Goal: Information Seeking & Learning: Learn about a topic

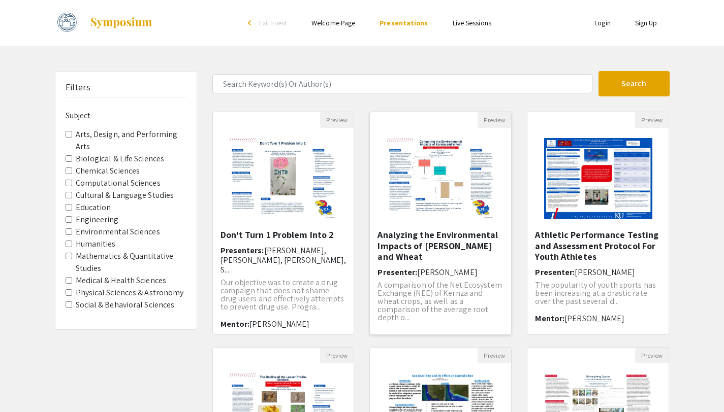
click at [455, 330] on h6 "Mentor: [PERSON_NAME]" at bounding box center [440, 335] width 126 height 10
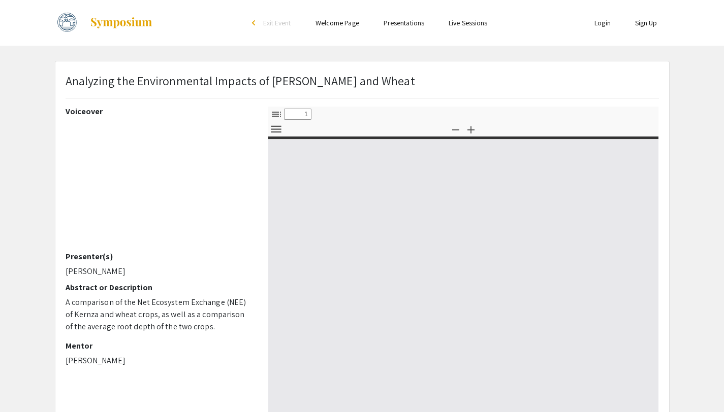
select select "custom"
type input "0"
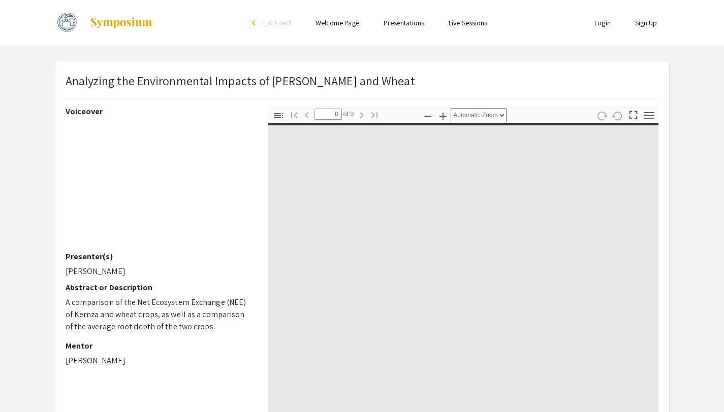
select select "custom"
type input "1"
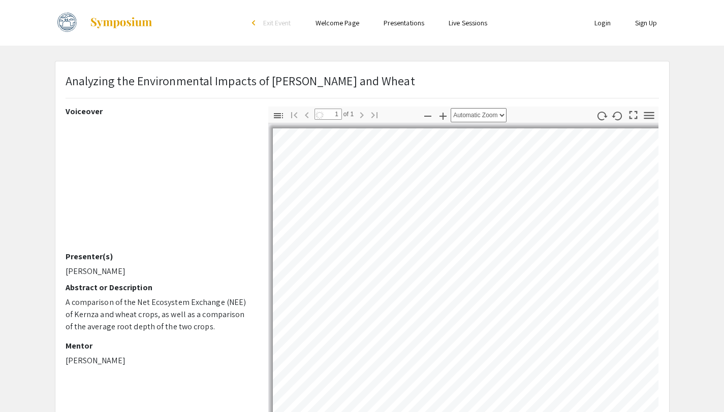
select select "auto"
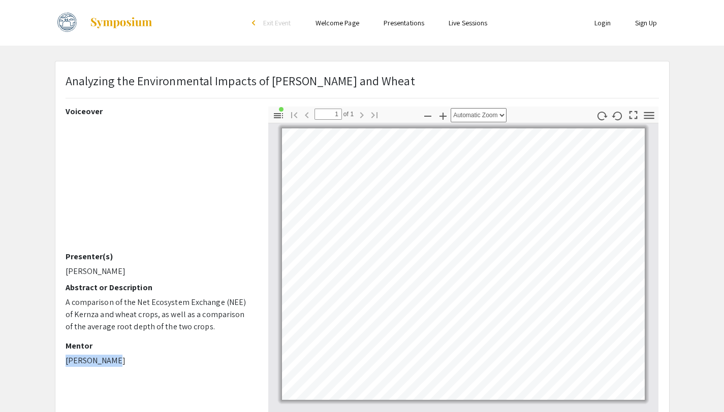
drag, startPoint x: 115, startPoint y: 363, endPoint x: 51, endPoint y: 362, distance: 64.0
click at [51, 362] on div "Analyzing the Environmental Impacts of Kernza and Wheat Voiceover Presenter(s) …" at bounding box center [362, 318] width 630 height 514
copy p "[PERSON_NAME]"
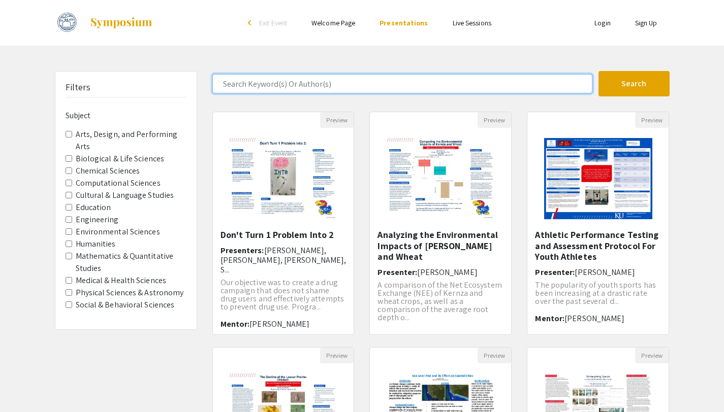
click at [254, 83] on input "Search Keyword(s) Or Author(s)" at bounding box center [402, 83] width 380 height 19
paste input "[PERSON_NAME]"
type input "[PERSON_NAME]"
click at [598, 71] on button "Search" at bounding box center [633, 83] width 71 height 25
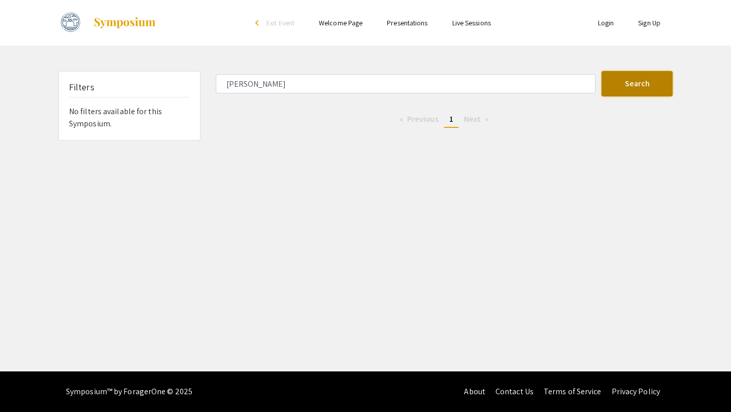
click at [651, 85] on button "Search" at bounding box center [637, 83] width 71 height 25
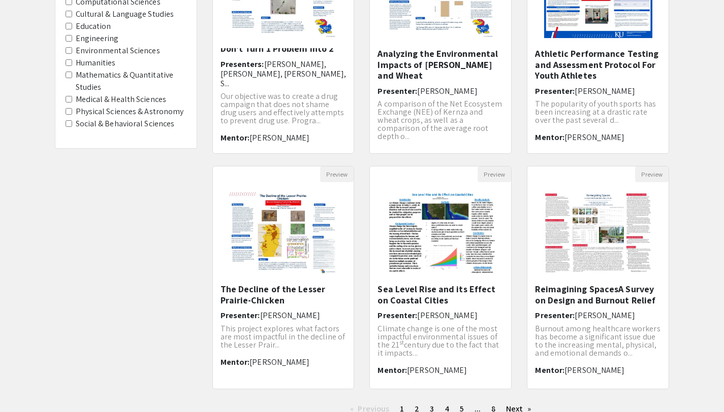
scroll to position [182, 0]
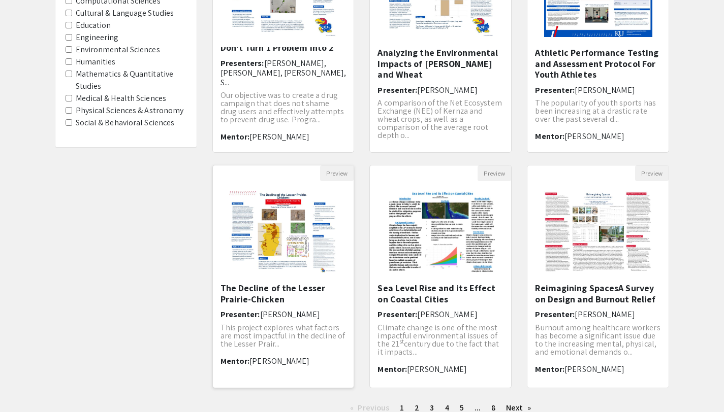
click at [265, 286] on h5 "The Decline of the Lesser Prairie-Chicken" at bounding box center [283, 294] width 126 height 22
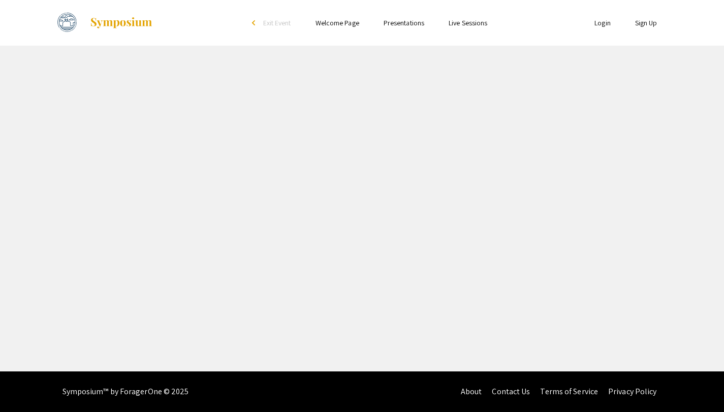
select select "custom"
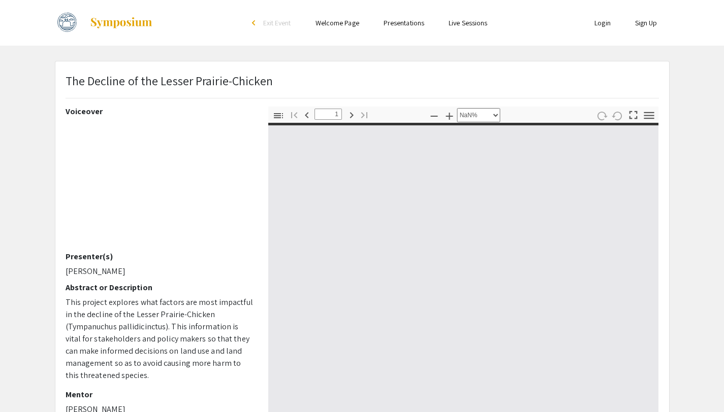
type input "0"
select select "custom"
type input "1"
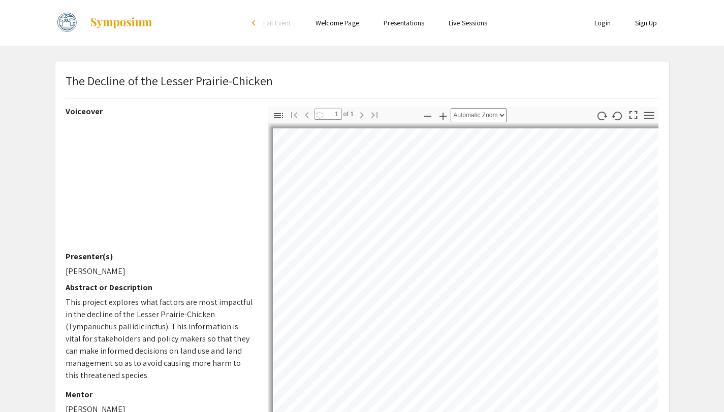
select select "auto"
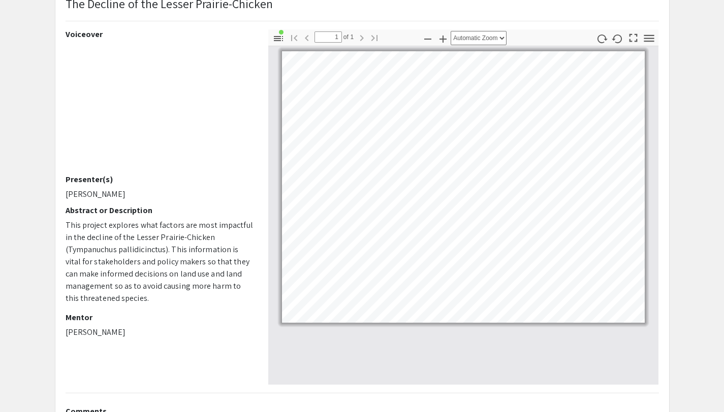
scroll to position [218, 0]
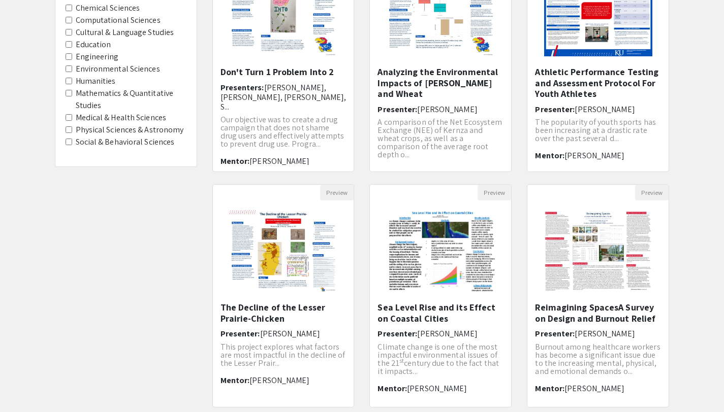
scroll to position [161, 0]
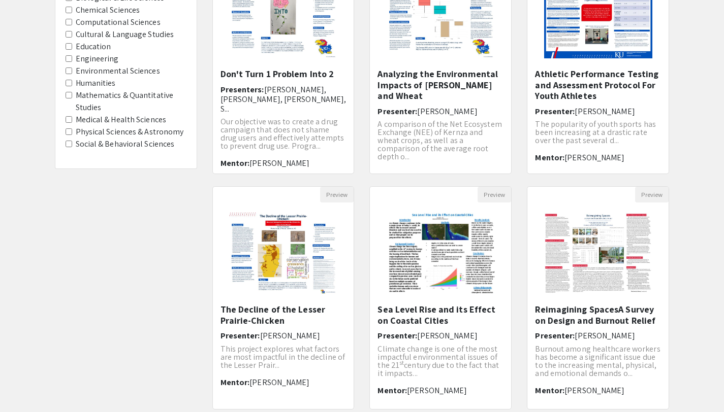
click at [71, 132] on Astronomy "Physical Sciences & Astronomy" at bounding box center [69, 132] width 7 height 7
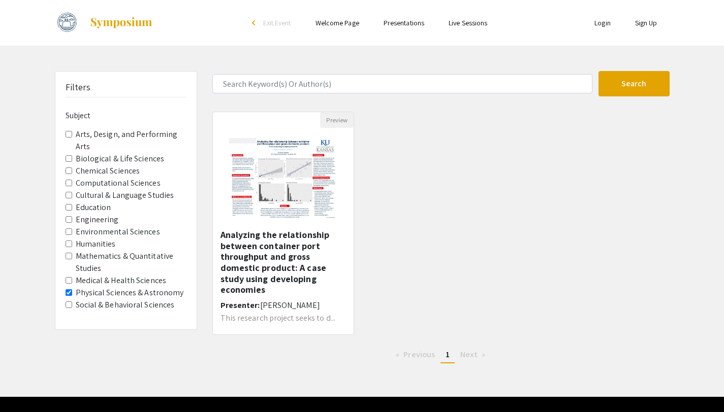
click at [68, 293] on Astronomy "Physical Sciences & Astronomy" at bounding box center [69, 293] width 7 height 7
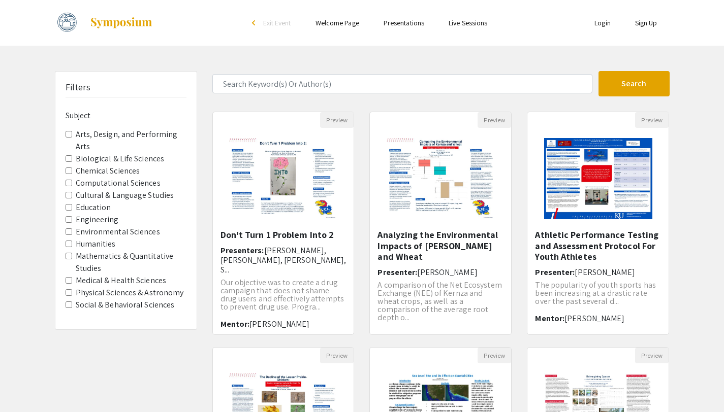
click at [71, 234] on Sciences "Environmental Sciences" at bounding box center [69, 232] width 7 height 7
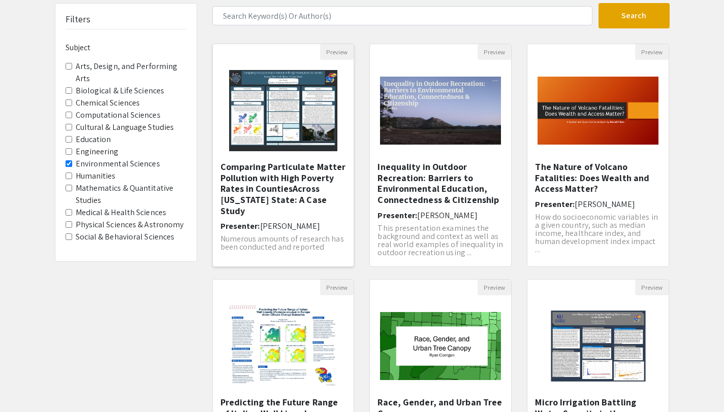
click at [278, 179] on h5 "Comparing Particulate Matter Pollution with High Poverty Rates in CountiesAcros…" at bounding box center [283, 189] width 126 height 55
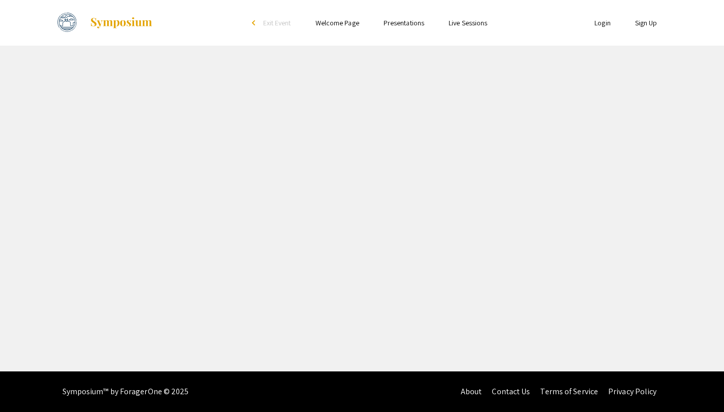
select select "custom"
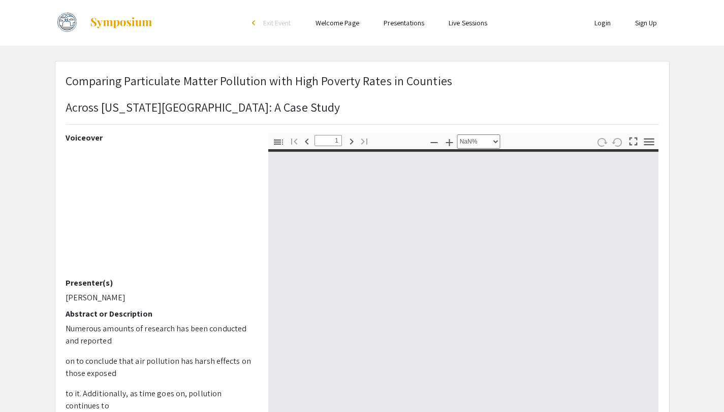
type input "0"
select select "custom"
type input "1"
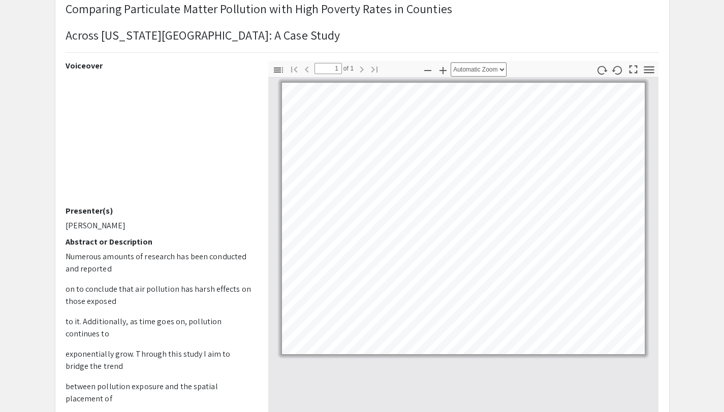
scroll to position [73, 0]
click at [443, 74] on icon "button" at bounding box center [443, 69] width 12 height 12
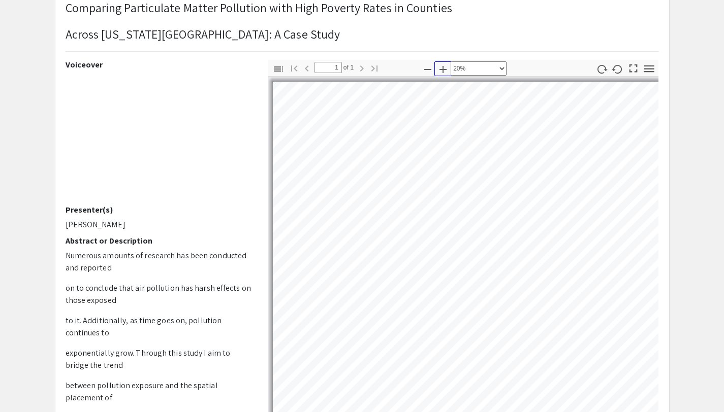
click at [443, 74] on icon "button" at bounding box center [443, 69] width 12 height 12
select select "custom"
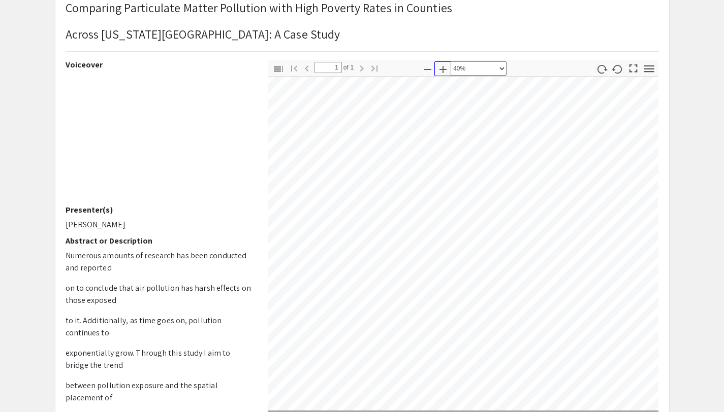
scroll to position [380, 150]
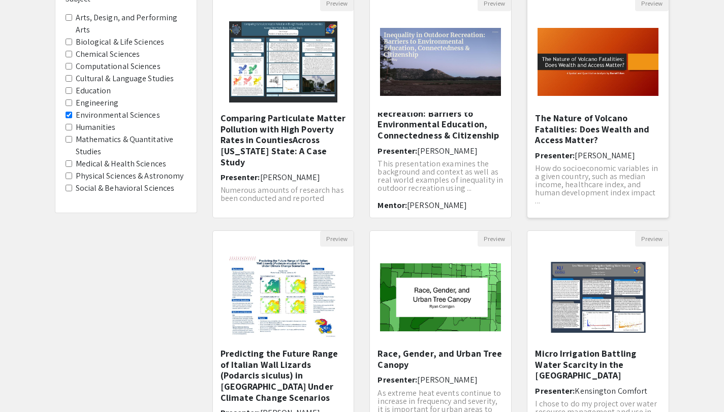
scroll to position [261, 0]
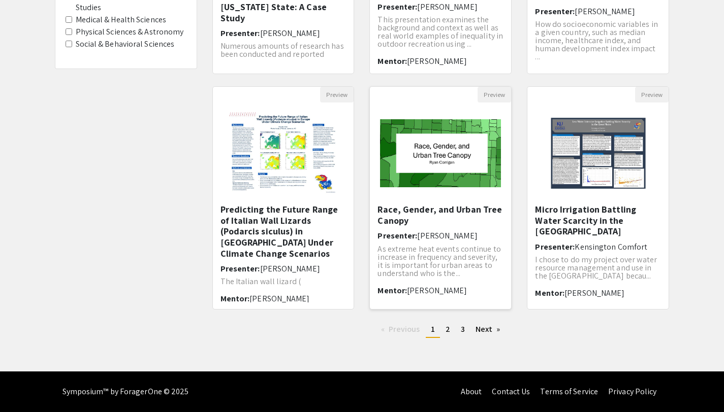
click at [409, 210] on h5 "Race, Gender, and Urban Tree Canopy" at bounding box center [440, 215] width 126 height 22
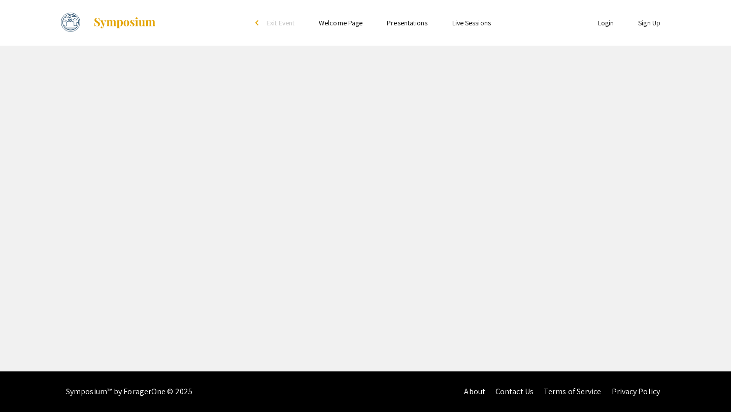
select select "custom"
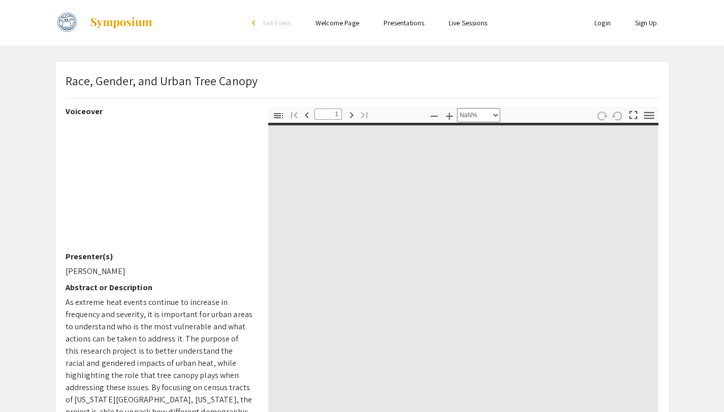
type input "0"
select select "custom"
type input "1"
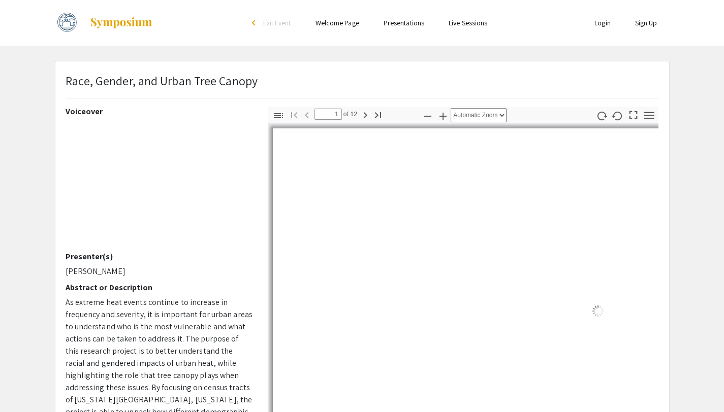
select select "auto"
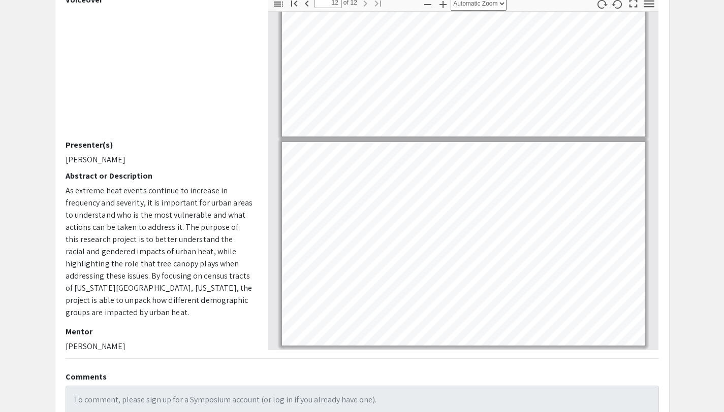
scroll to position [114, 0]
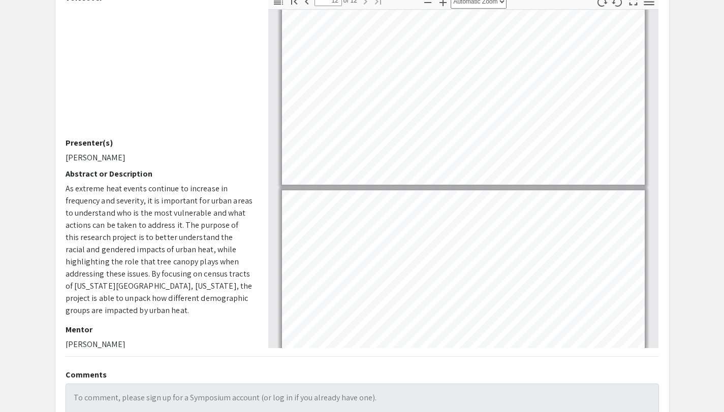
type input "11"
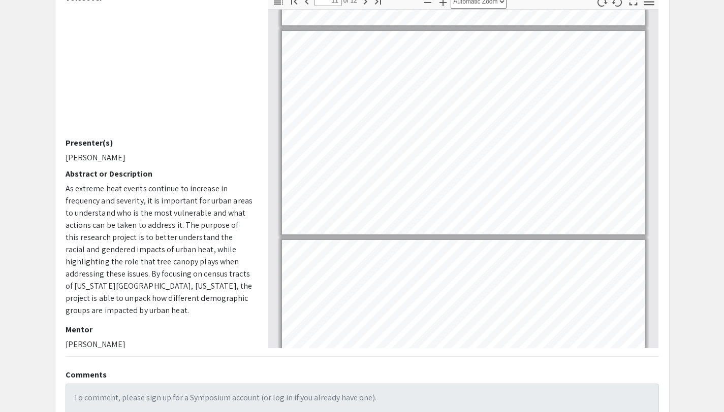
scroll to position [2074, 0]
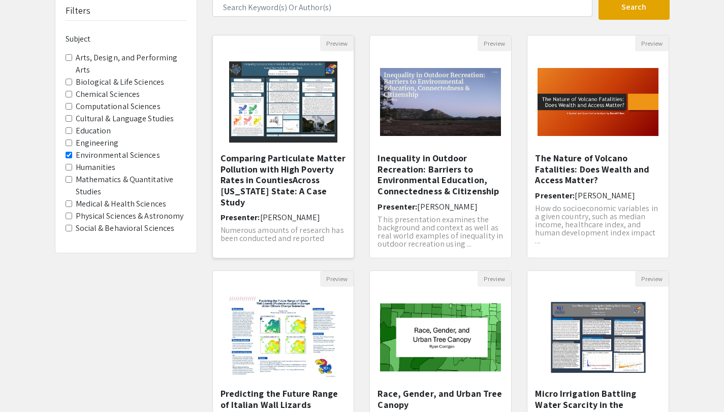
scroll to position [261, 0]
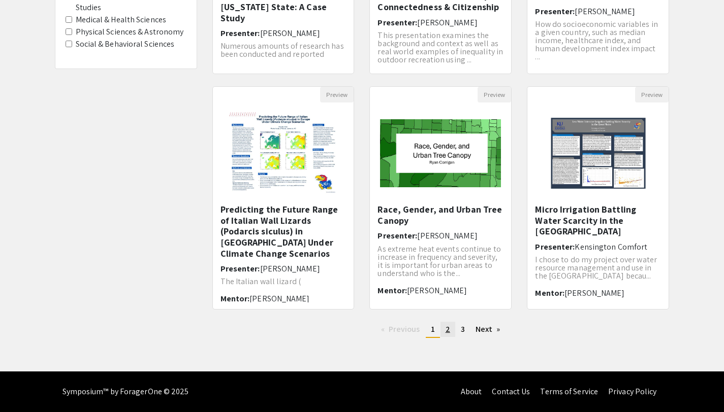
click at [447, 332] on span "2" at bounding box center [447, 329] width 5 height 11
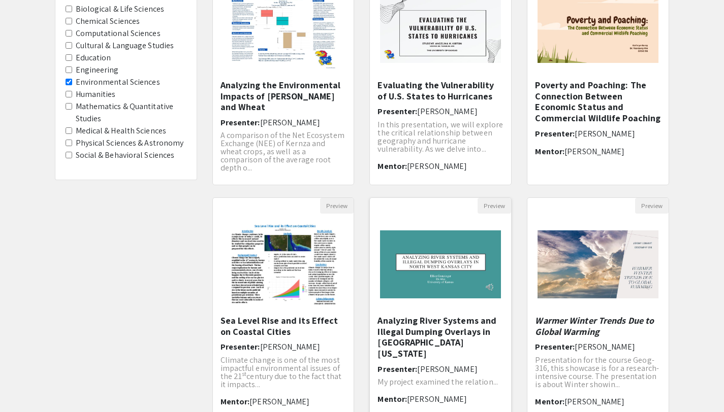
scroll to position [149, 0]
click at [566, 92] on h5 "Poverty and Poaching: The Connection Between Economic Status and Commercial Wil…" at bounding box center [598, 102] width 126 height 44
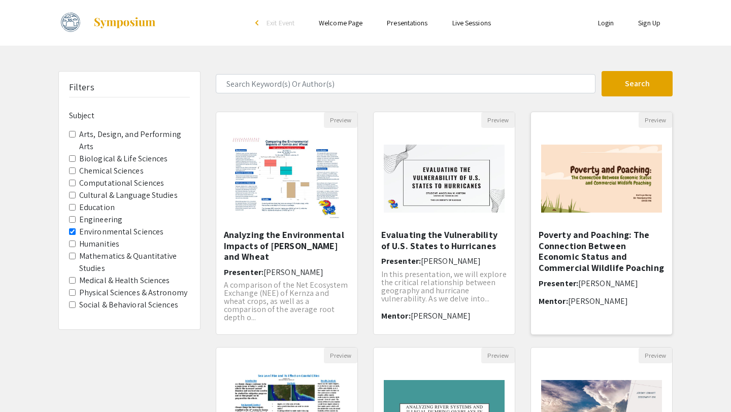
select select "custom"
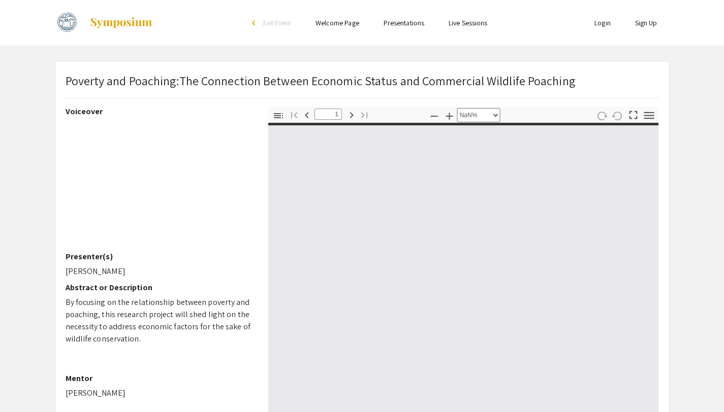
type input "0"
select select "custom"
type input "1"
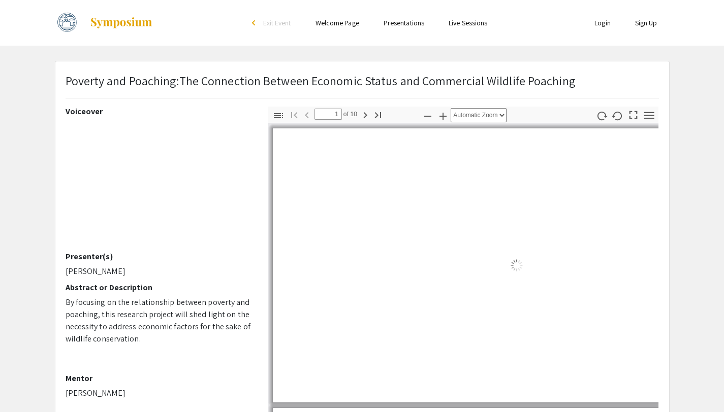
select select "auto"
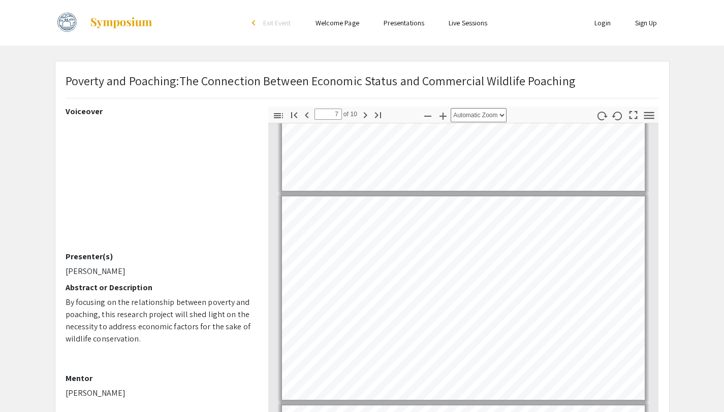
scroll to position [1191, 0]
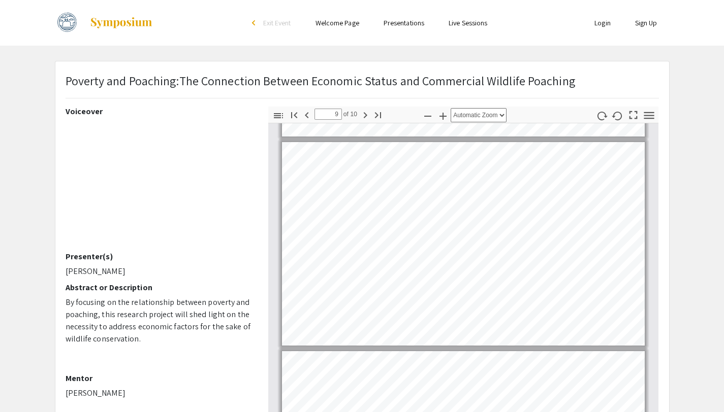
type input "10"
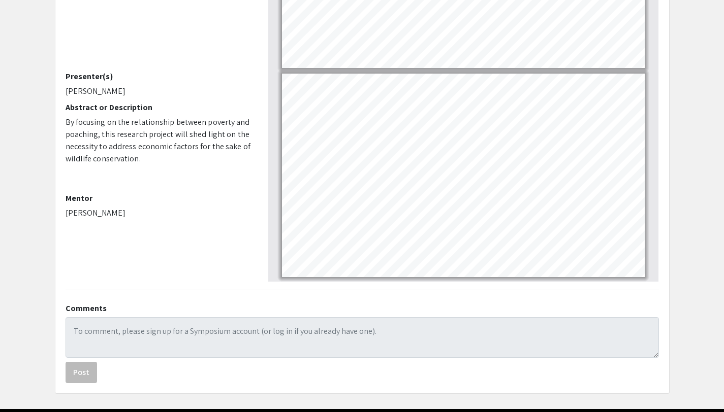
scroll to position [218, 0]
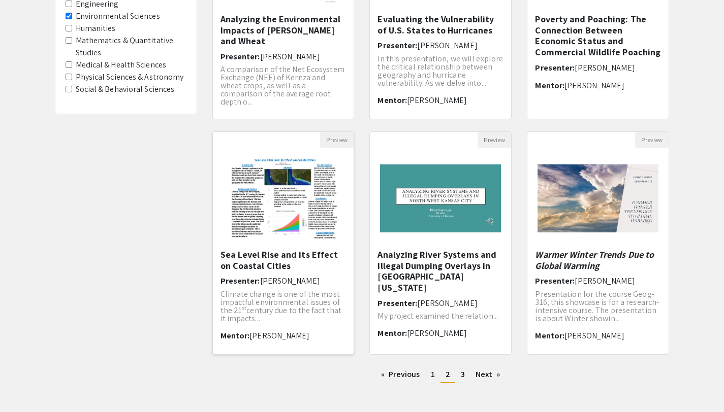
scroll to position [221, 0]
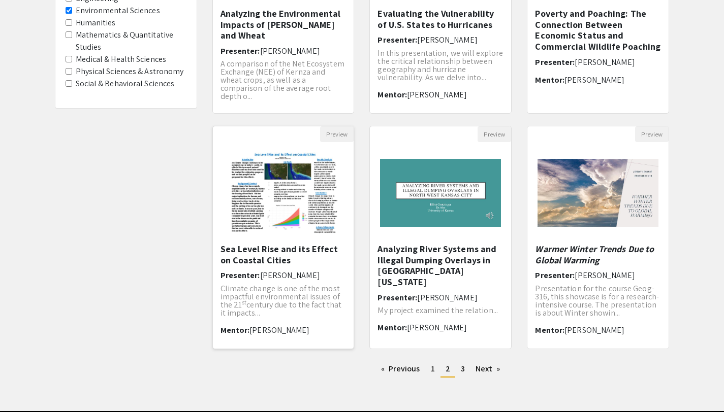
click at [271, 245] on h5 "Sea Level Rise and its Effect on Coastal Cities" at bounding box center [283, 255] width 126 height 22
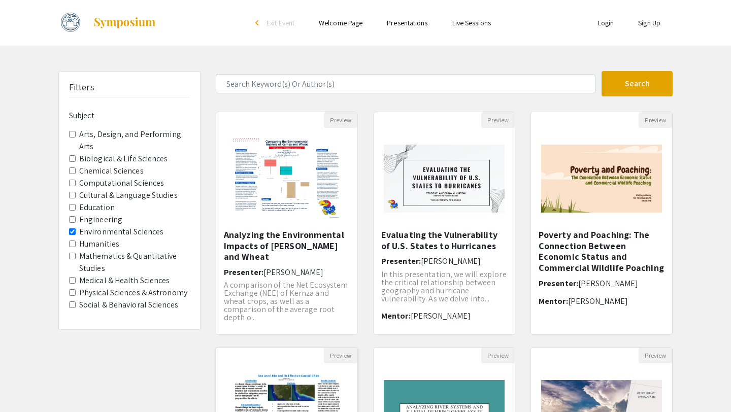
select select "custom"
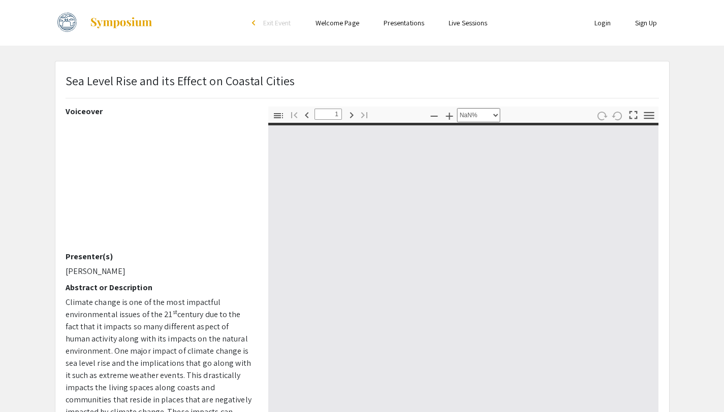
type input "0"
select select "custom"
type input "1"
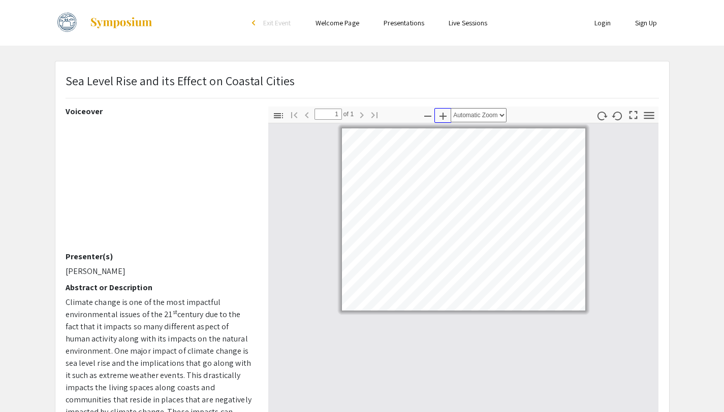
click at [443, 117] on icon "button" at bounding box center [442, 116] width 7 height 7
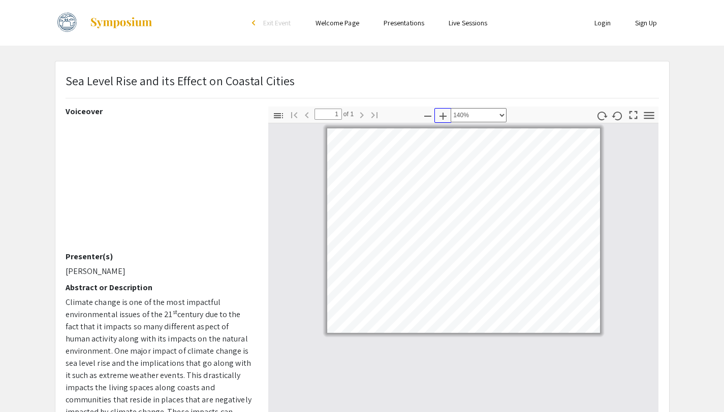
click at [443, 117] on icon "button" at bounding box center [442, 116] width 7 height 7
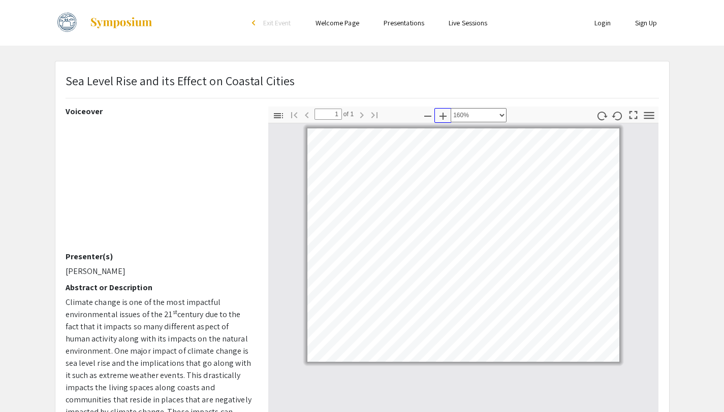
click at [443, 117] on icon "button" at bounding box center [442, 116] width 7 height 7
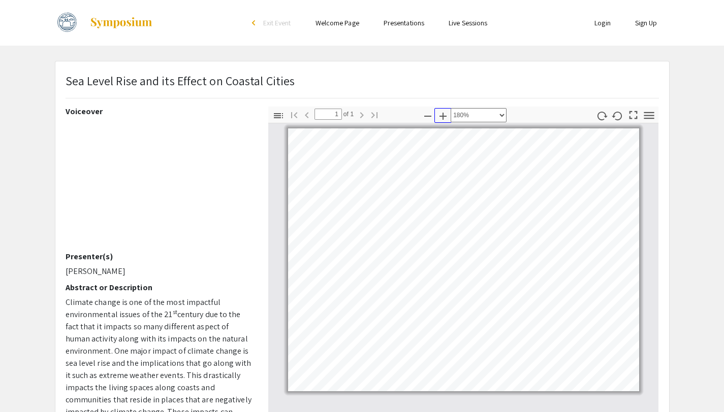
click at [443, 117] on icon "button" at bounding box center [442, 116] width 7 height 7
select select "2"
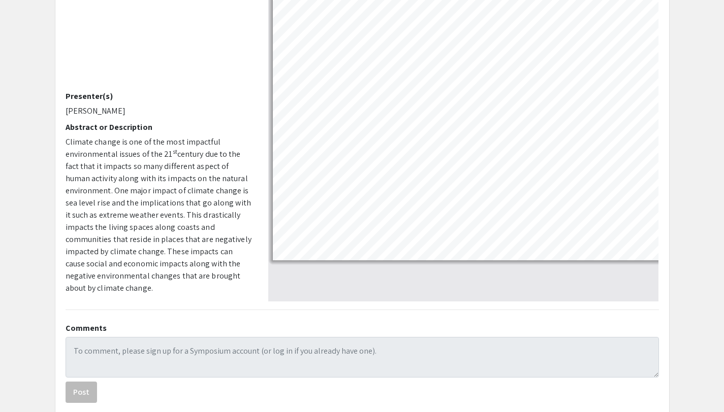
scroll to position [168, 0]
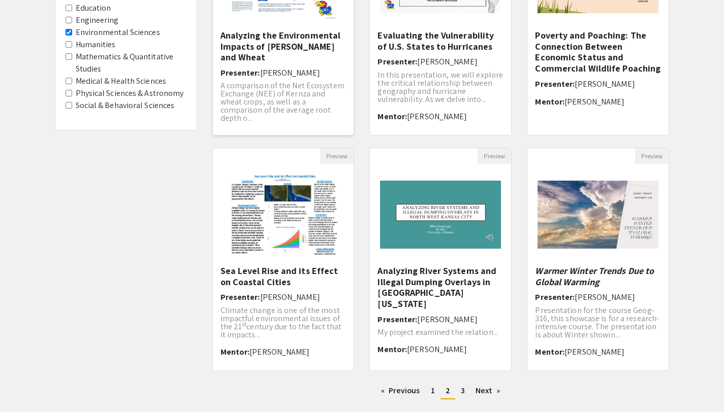
scroll to position [201, 0]
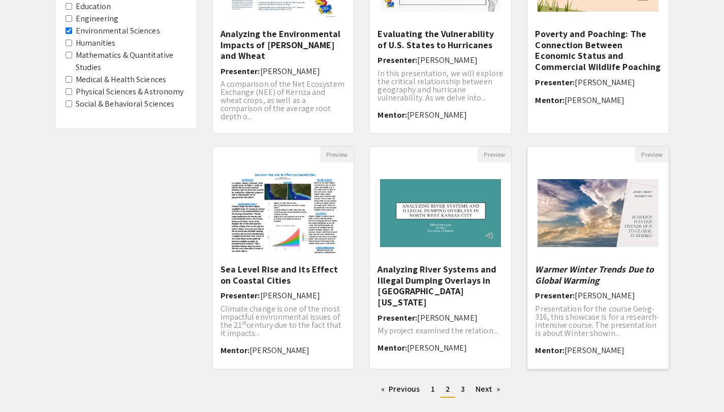
click at [579, 273] on em "Warmer Winter Trends Due to Global Warming" at bounding box center [594, 275] width 119 height 23
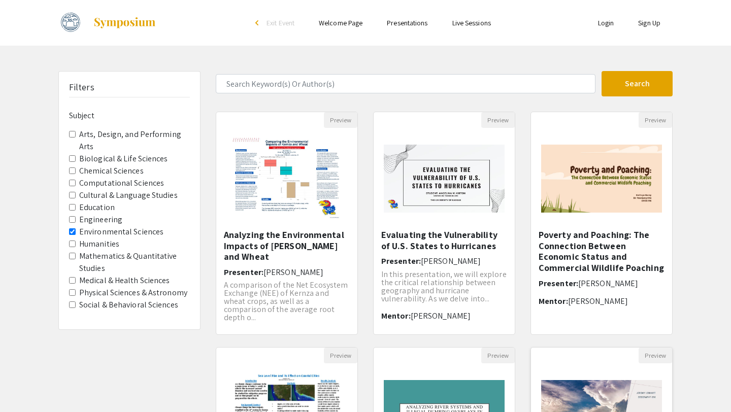
select select "custom"
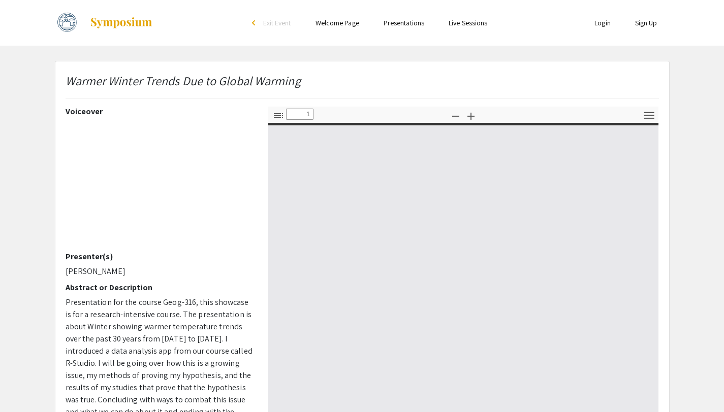
type input "0"
select select "auto"
type input "1"
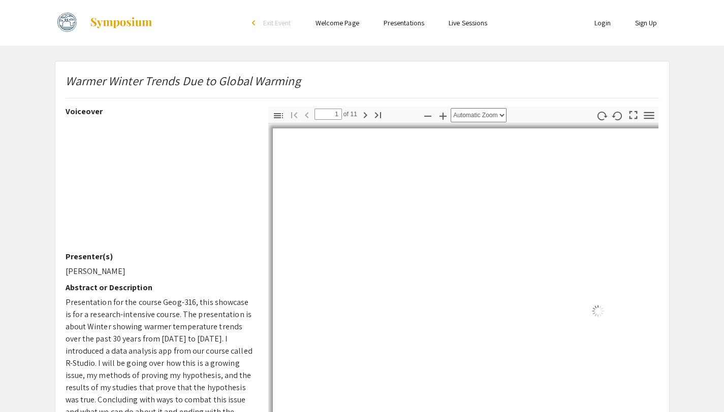
select select "auto"
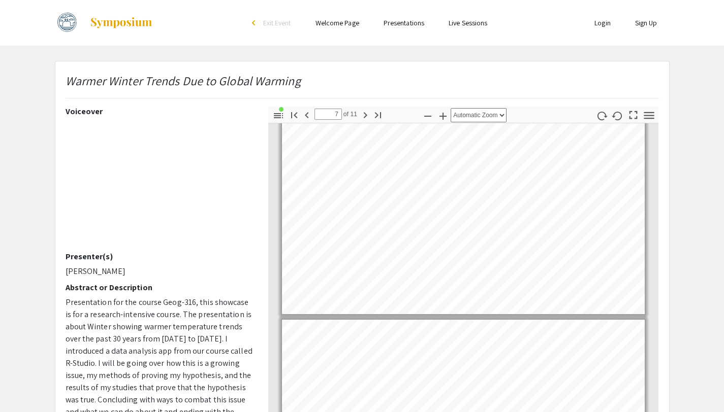
scroll to position [1263, 0]
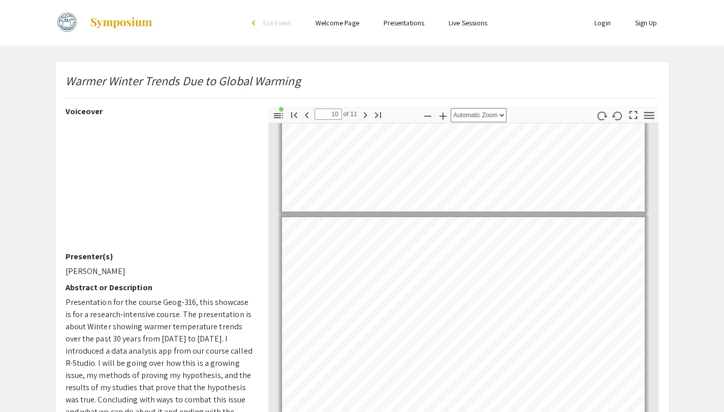
type input "11"
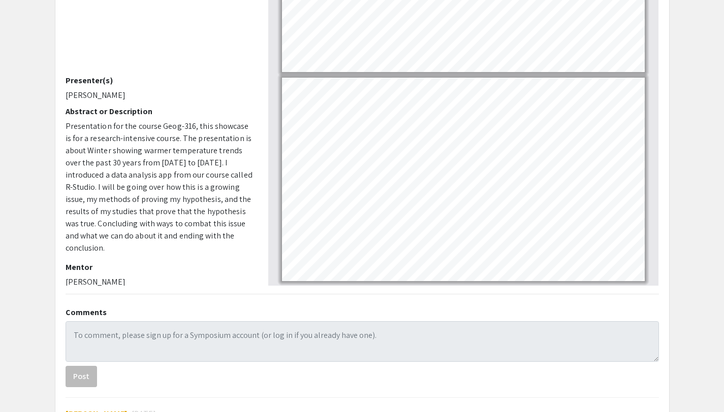
scroll to position [187, 0]
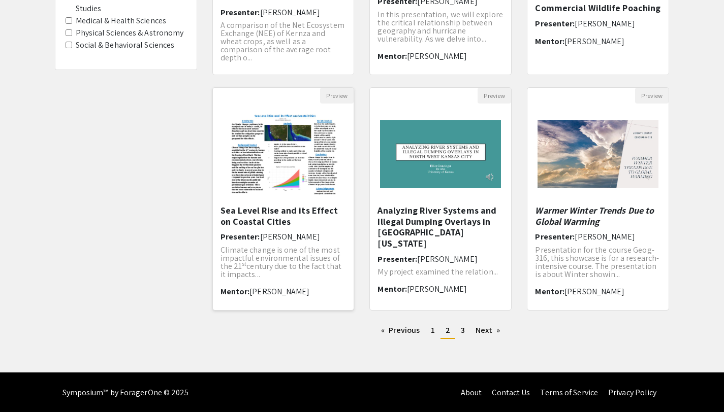
scroll to position [261, 0]
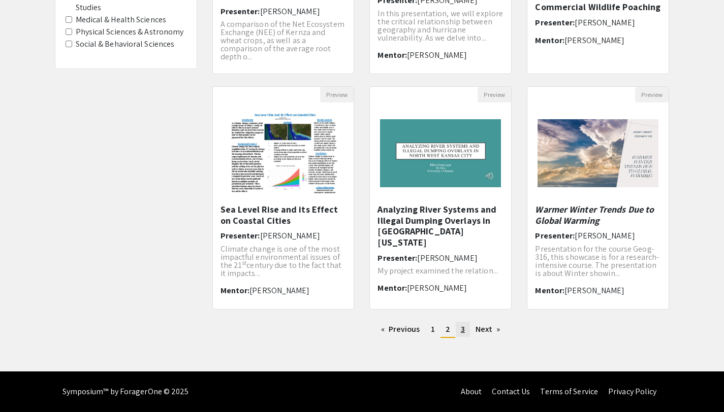
click at [462, 330] on span "3" at bounding box center [463, 329] width 4 height 11
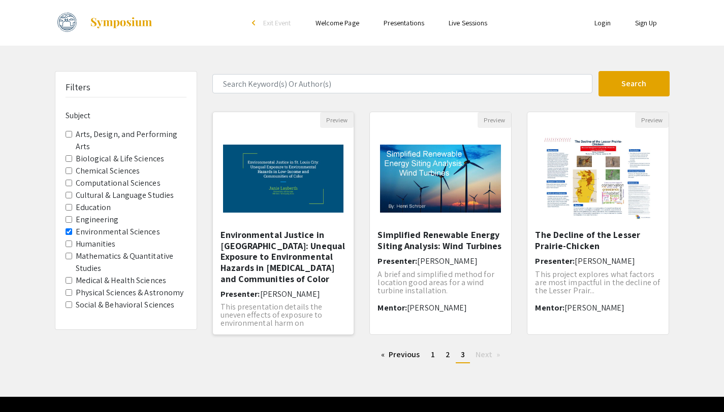
click at [287, 269] on h5 "Environmental Justice in [GEOGRAPHIC_DATA]: Unequal Exposure to Environmental H…" at bounding box center [283, 257] width 126 height 55
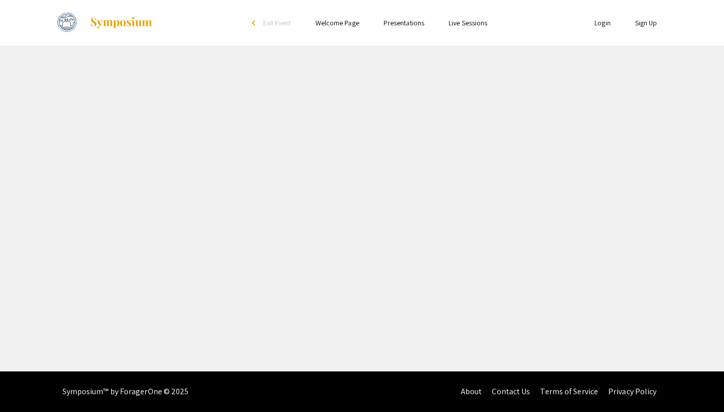
select select "custom"
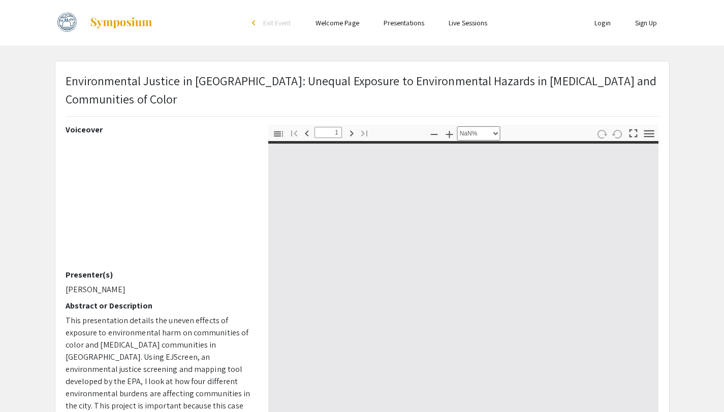
type input "0"
select select "custom"
type input "1"
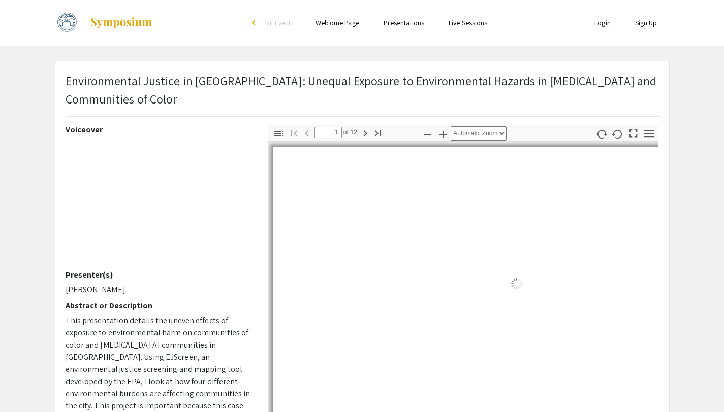
select select "auto"
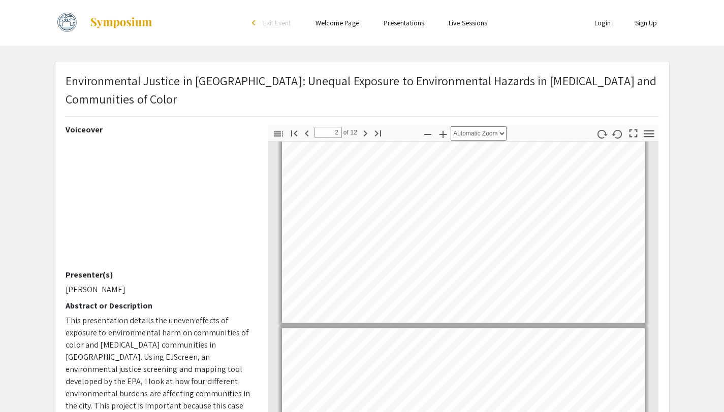
scroll to position [83, 0]
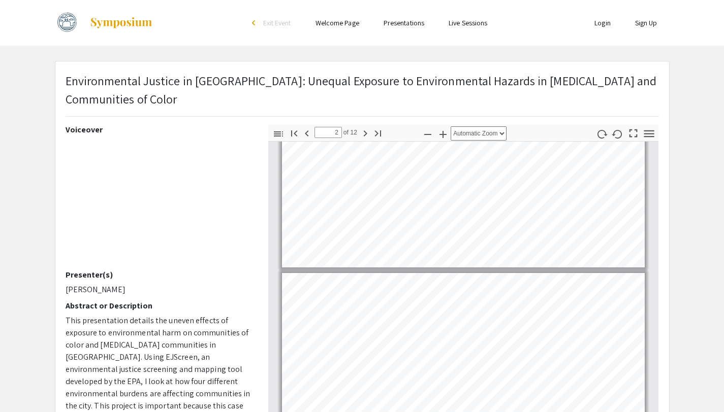
type input "1"
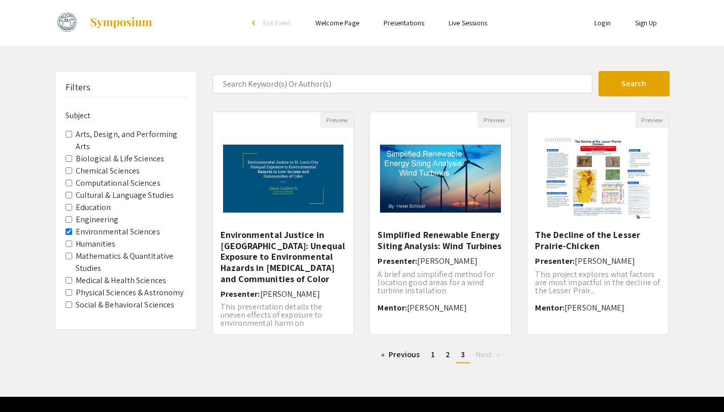
click at [70, 229] on Sciences "Environmental Sciences" at bounding box center [69, 232] width 7 height 7
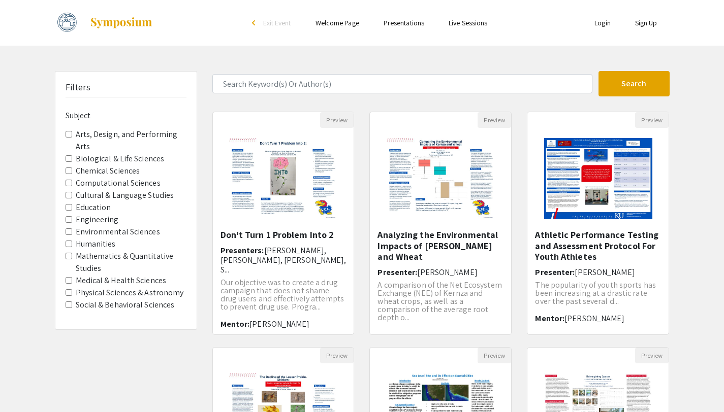
click at [69, 254] on Studies "Mathematics & Quantitative Studies" at bounding box center [69, 256] width 7 height 7
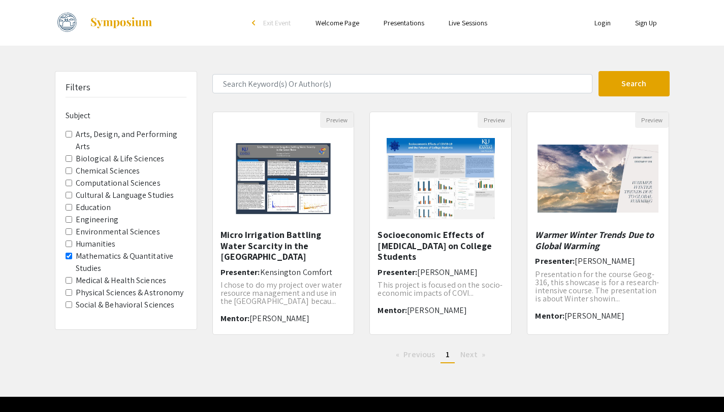
click at [69, 255] on Studies "Mathematics & Quantitative Studies" at bounding box center [69, 256] width 7 height 7
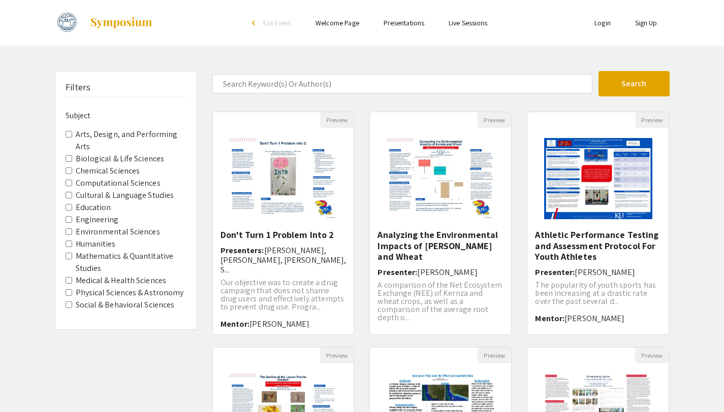
click at [69, 280] on Sciences "Medical & Health Sciences" at bounding box center [69, 280] width 7 height 7
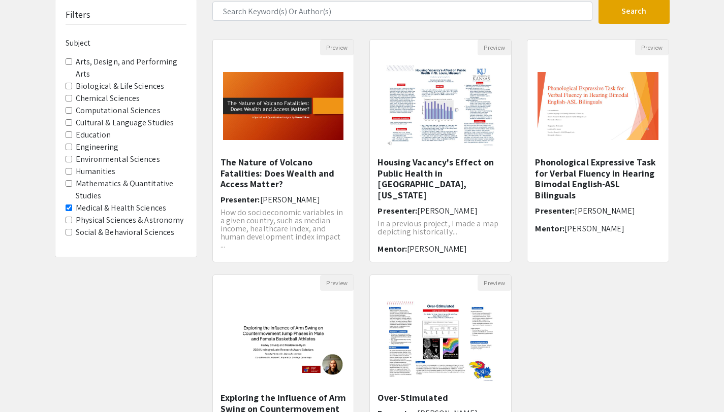
scroll to position [70, 0]
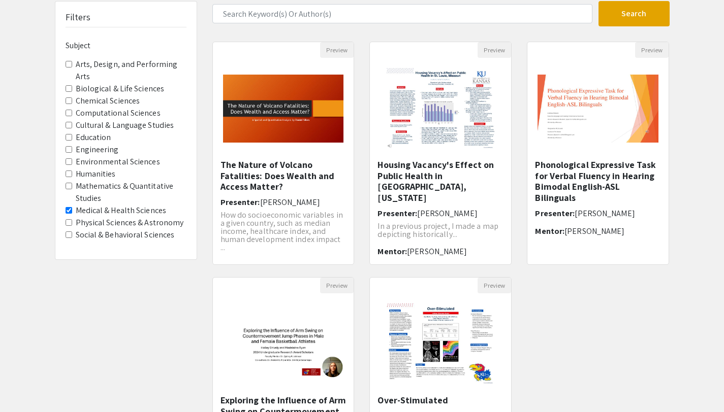
click at [72, 209] on span "Medical & Health Sciences" at bounding box center [126, 211] width 121 height 12
click at [68, 209] on Sciences "Medical & Health Sciences" at bounding box center [69, 210] width 7 height 7
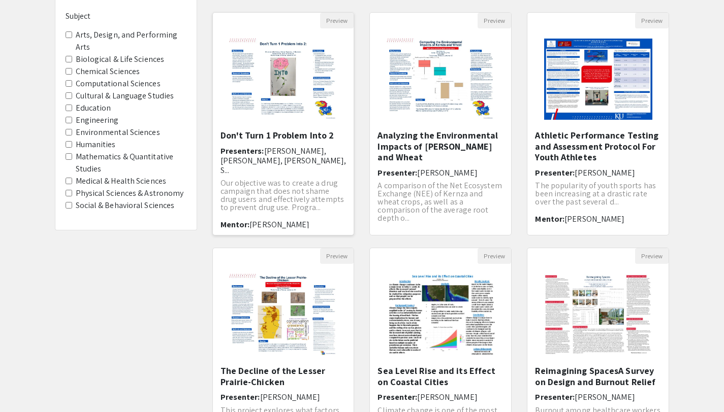
scroll to position [261, 0]
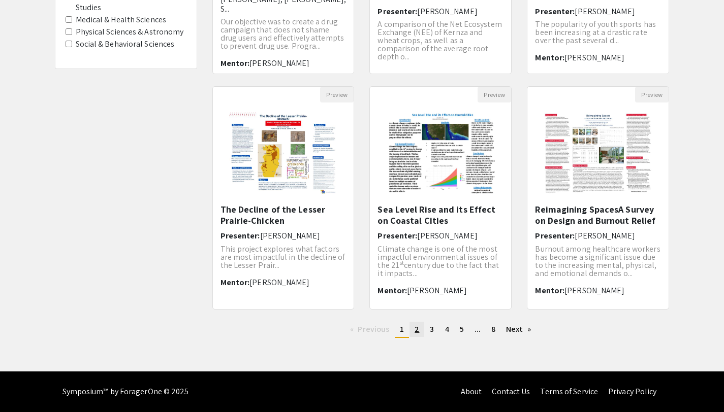
click at [422, 331] on link "page 2" at bounding box center [416, 329] width 15 height 15
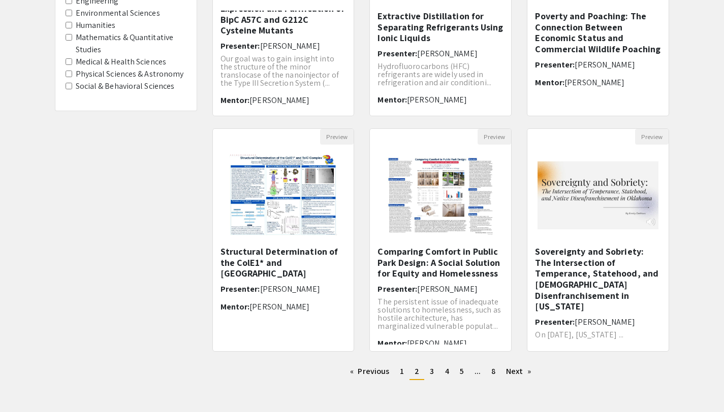
scroll to position [217, 0]
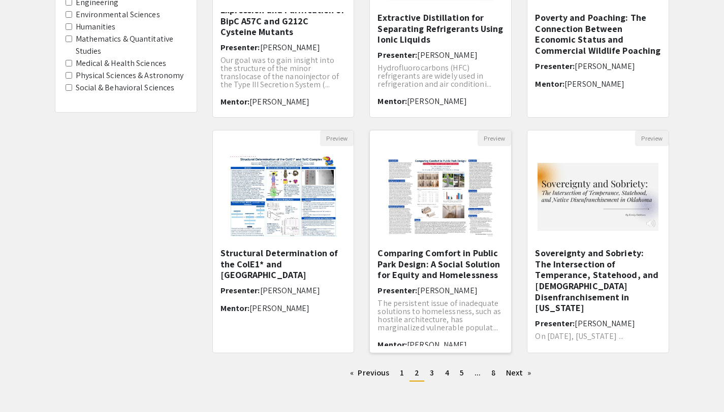
click at [424, 268] on h5 "Comparing Comfort in Public Park Design: A Social Solution for Equity and Homel…" at bounding box center [440, 264] width 126 height 33
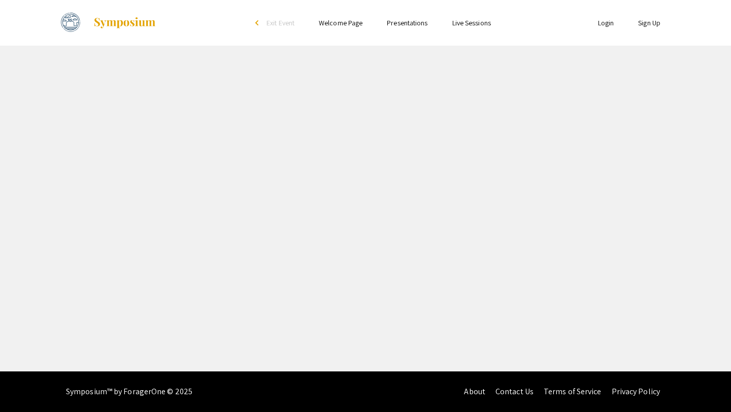
select select "custom"
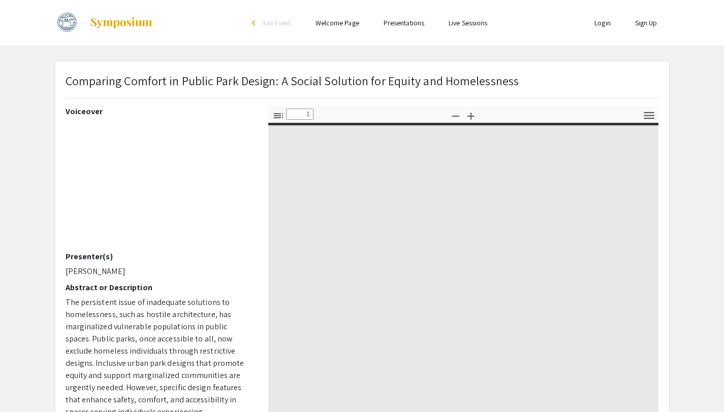
type input "0"
select select "custom"
type input "1"
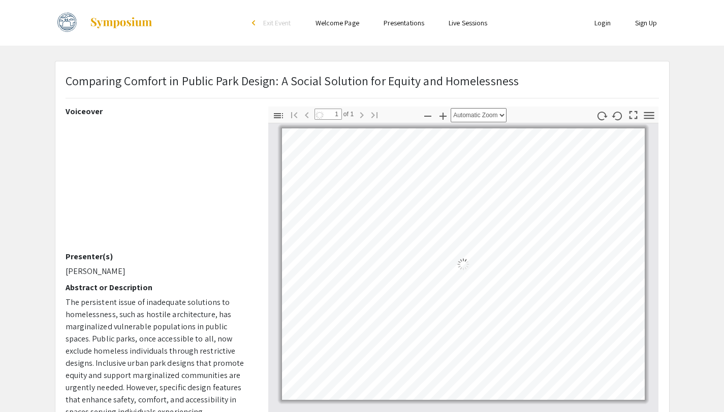
select select "auto"
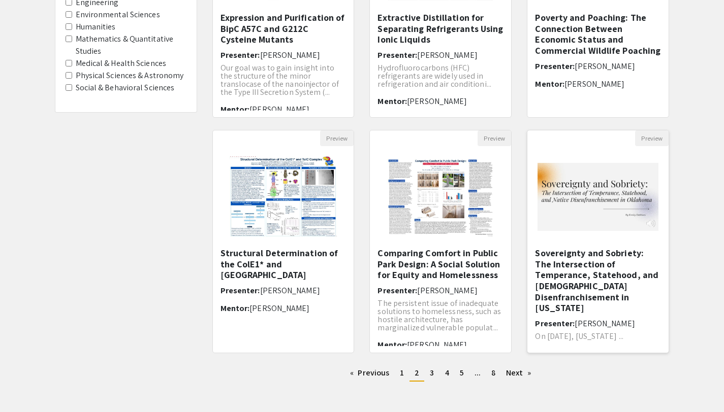
click at [562, 281] on h5 "Sovereignty and Sobriety: The Intersection of Temperance, Statehood, and [DEMOG…" at bounding box center [598, 281] width 126 height 66
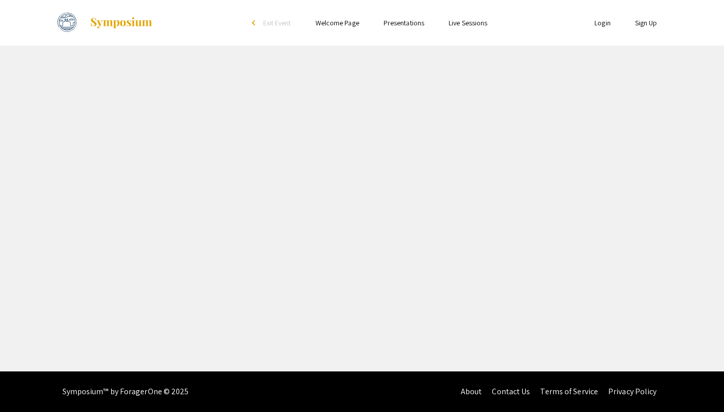
select select "custom"
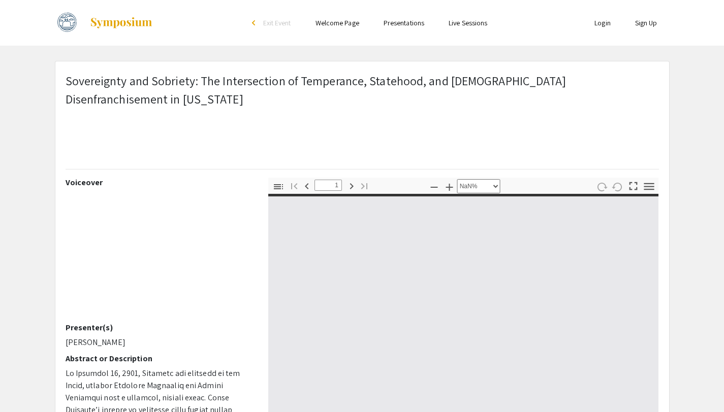
type input "0"
select select "custom"
type input "1"
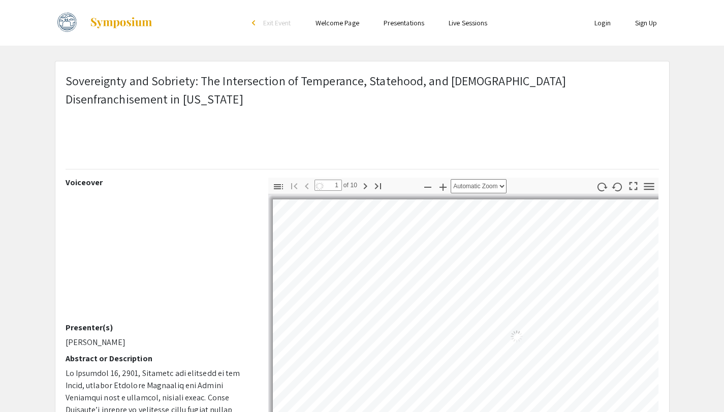
select select "auto"
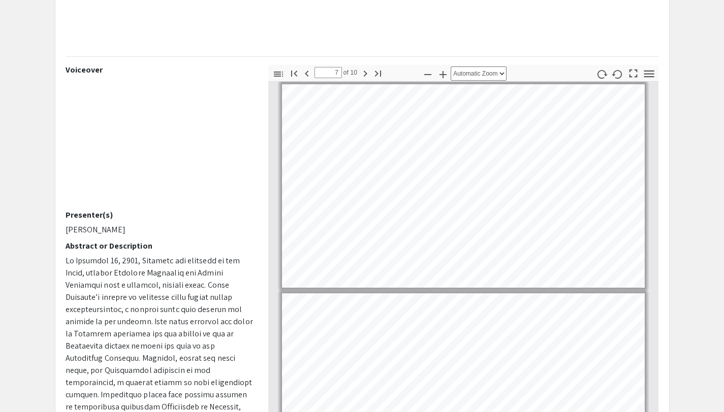
scroll to position [1267, 0]
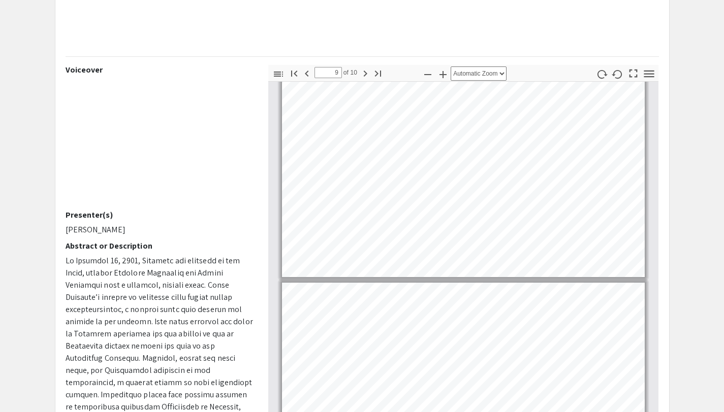
type input "10"
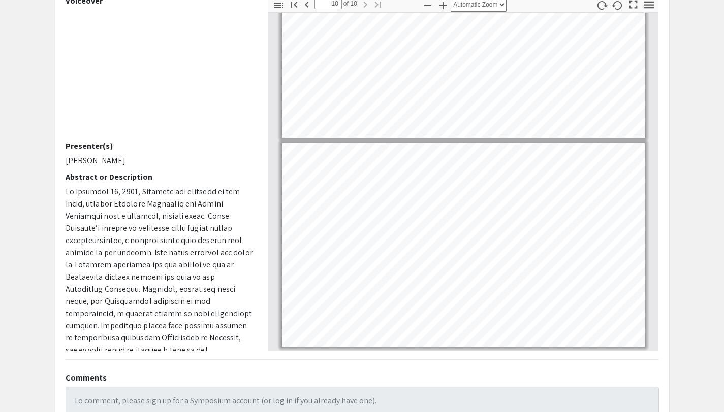
scroll to position [179, 0]
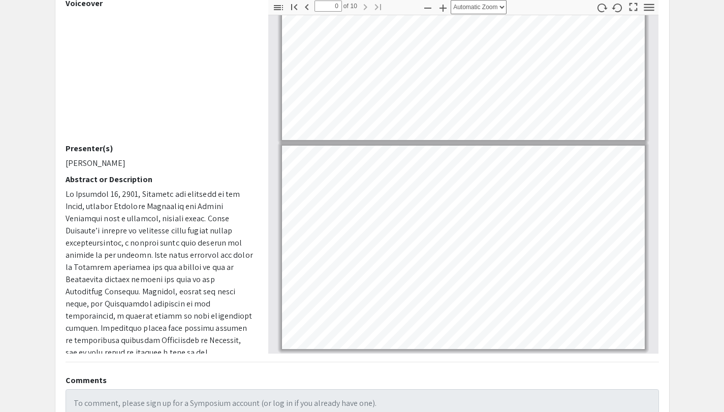
scroll to position [217, 0]
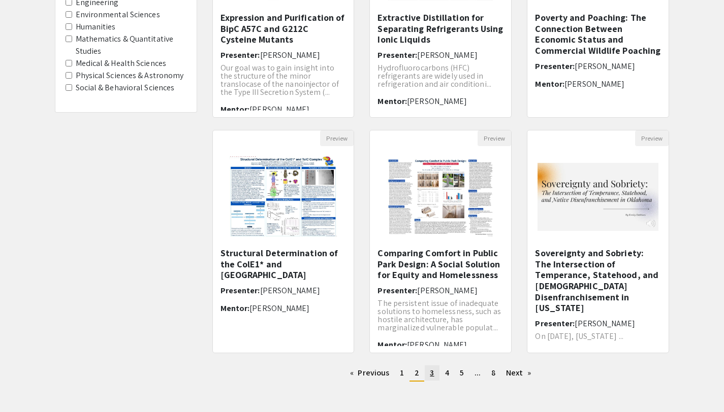
click at [432, 374] on span "3" at bounding box center [432, 373] width 4 height 11
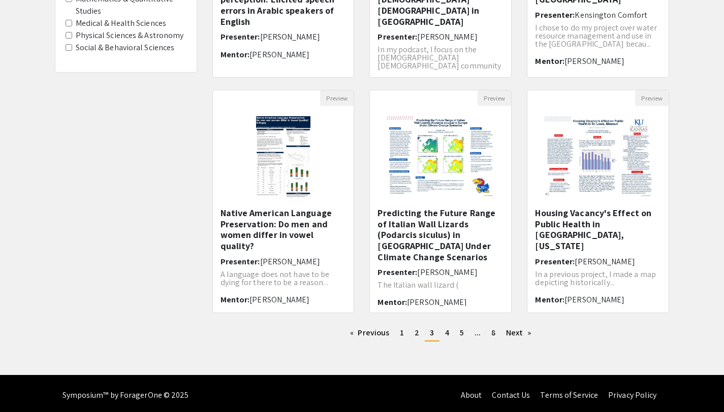
scroll to position [259, 0]
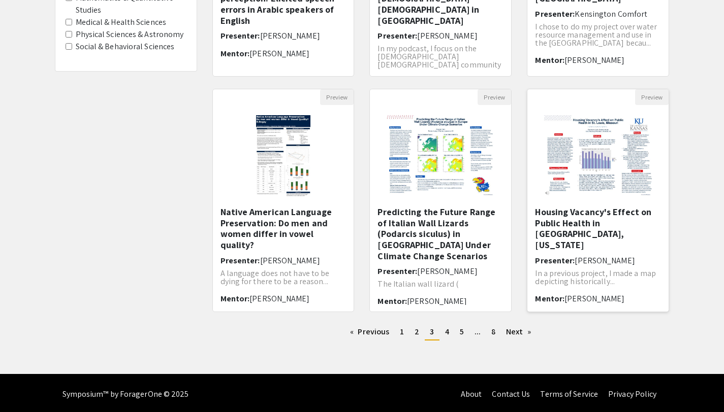
click at [560, 226] on h5 "Housing Vacancy's Effect on Public Health in [GEOGRAPHIC_DATA], [US_STATE]" at bounding box center [598, 229] width 126 height 44
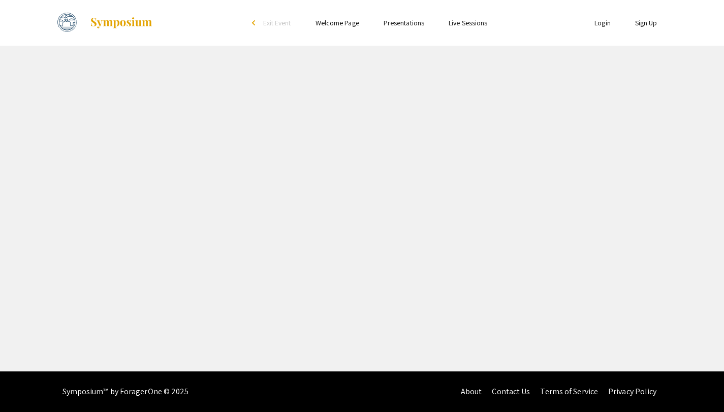
select select "custom"
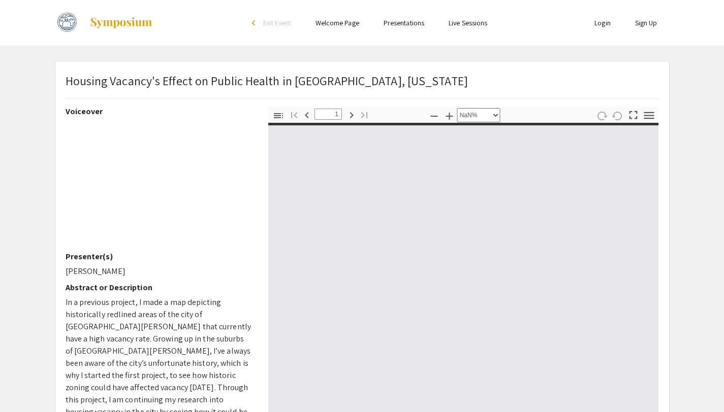
type input "0"
select select "custom"
type input "1"
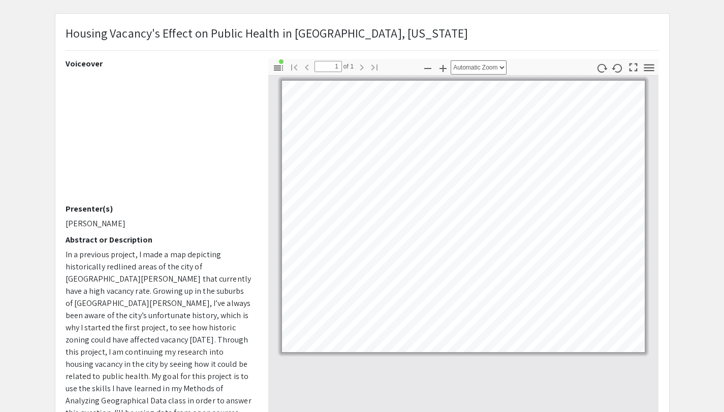
scroll to position [43, 0]
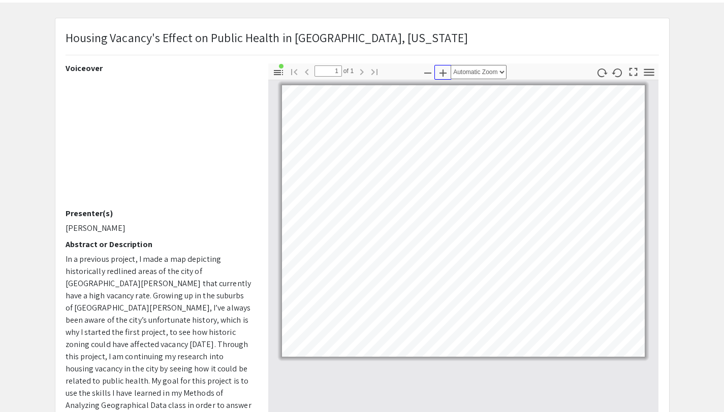
click at [443, 72] on icon "button" at bounding box center [442, 73] width 7 height 7
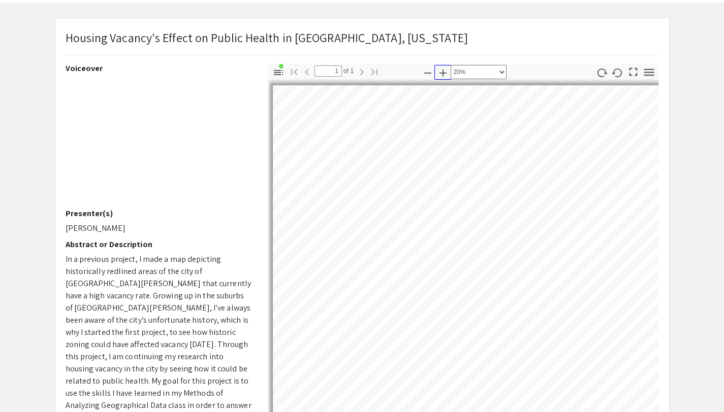
click at [443, 72] on icon "button" at bounding box center [442, 73] width 7 height 7
select select "custom"
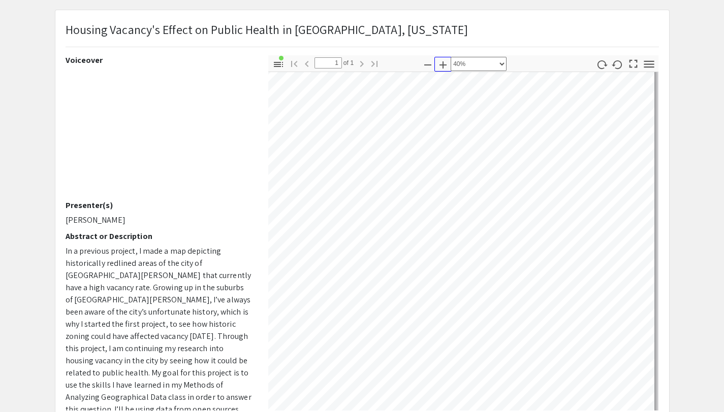
scroll to position [0, 562]
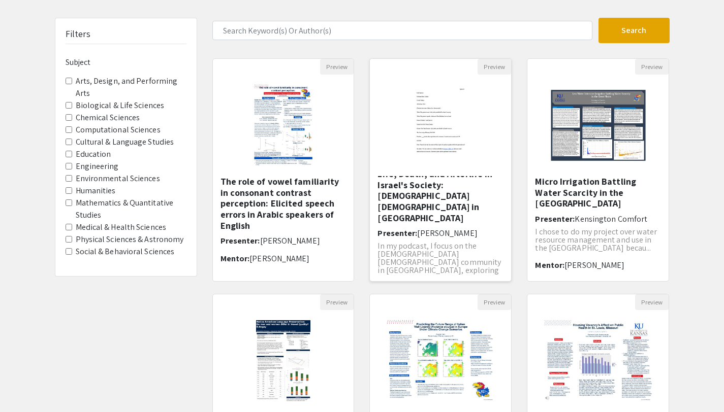
scroll to position [261, 0]
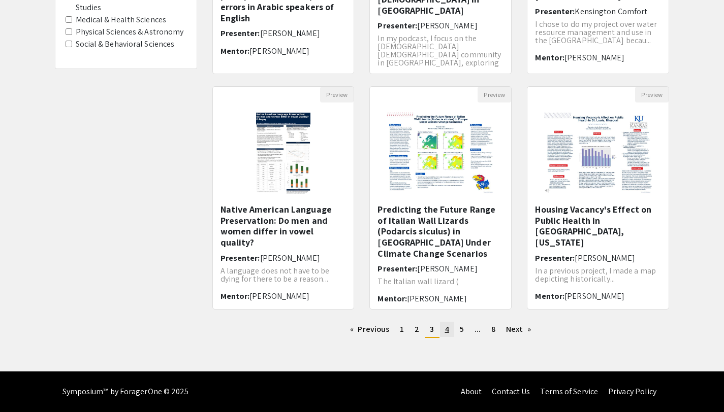
click at [447, 332] on span "4" at bounding box center [447, 329] width 4 height 11
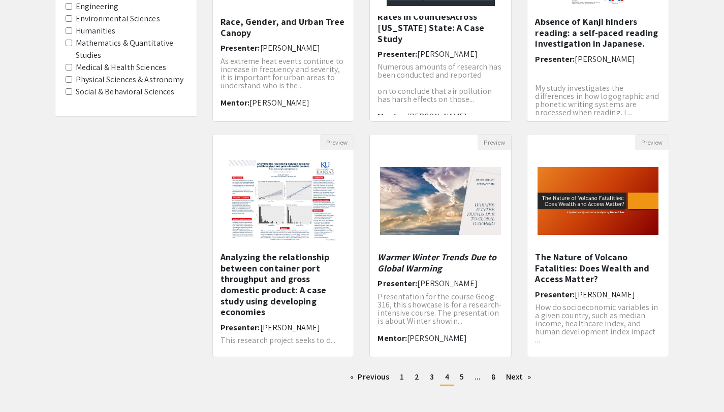
scroll to position [220, 0]
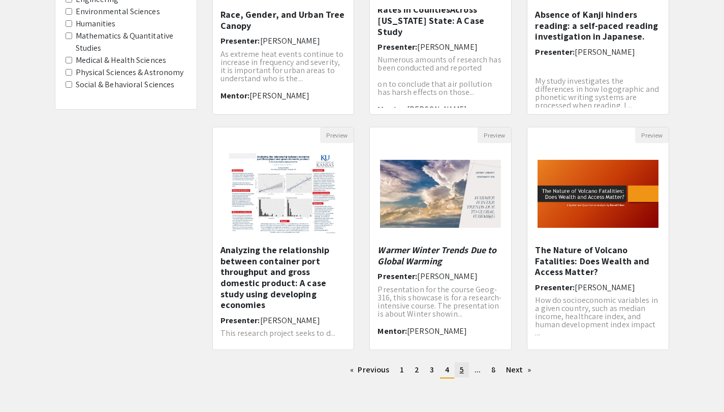
click at [464, 372] on link "page 5" at bounding box center [462, 370] width 14 height 15
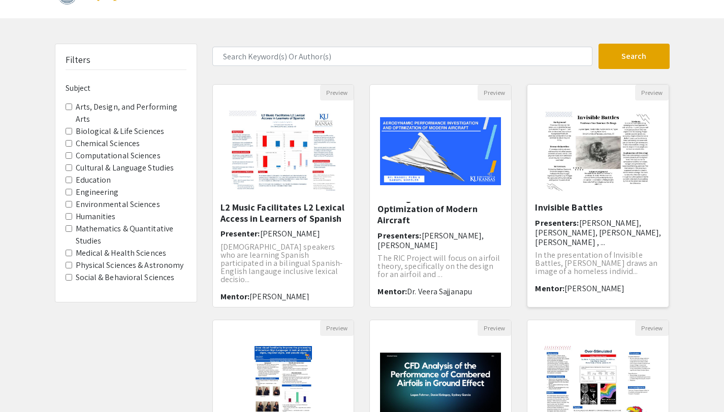
scroll to position [35, 0]
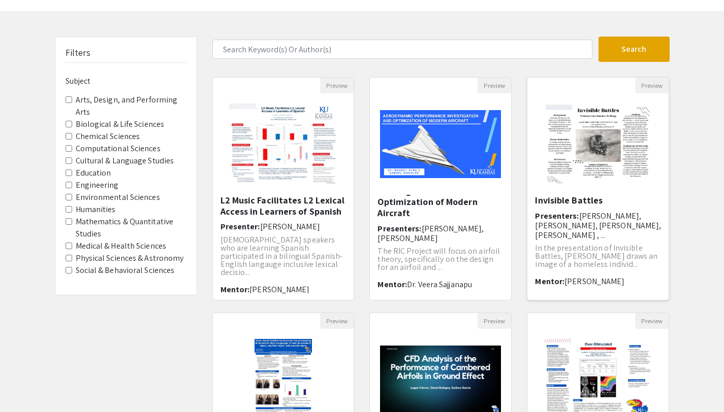
click at [590, 166] on img "Open Presentation <p>Invisible Battles</p>" at bounding box center [597, 144] width 125 height 102
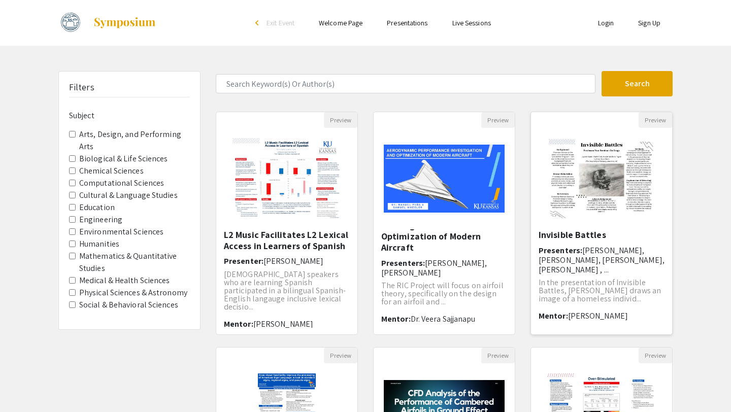
select select "custom"
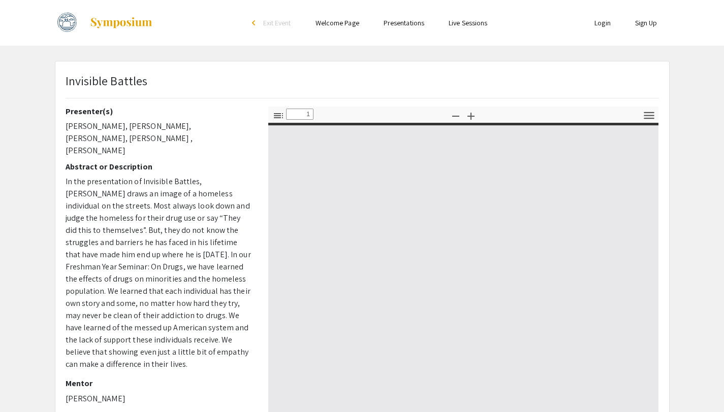
type input "0"
select select "custom"
type input "1"
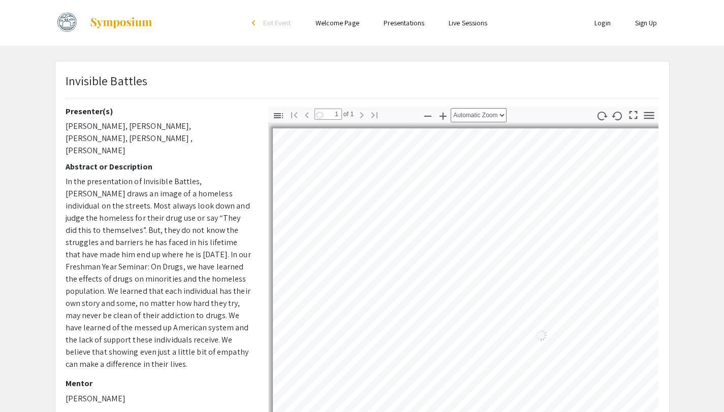
select select "auto"
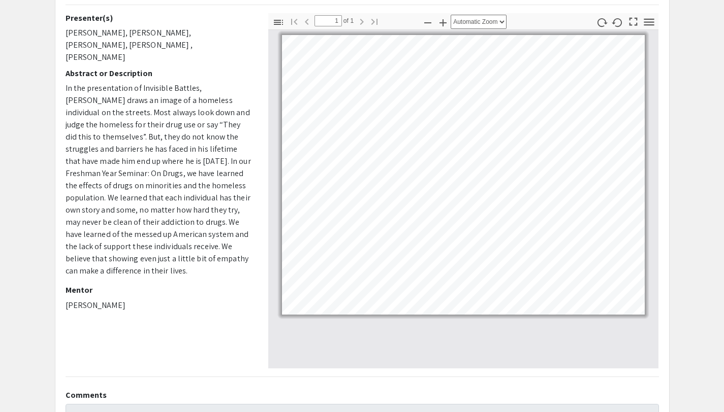
scroll to position [97, 0]
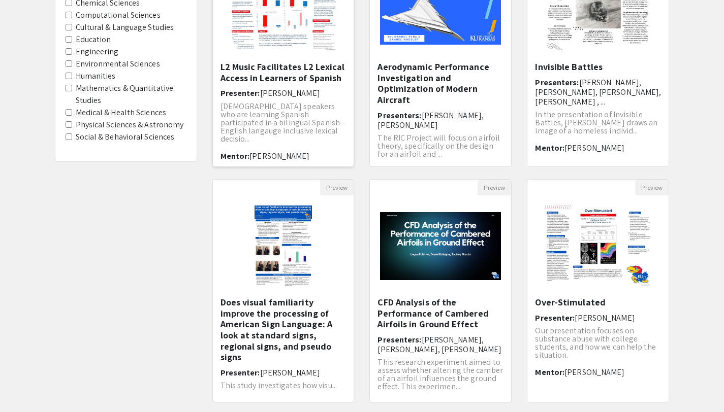
scroll to position [261, 0]
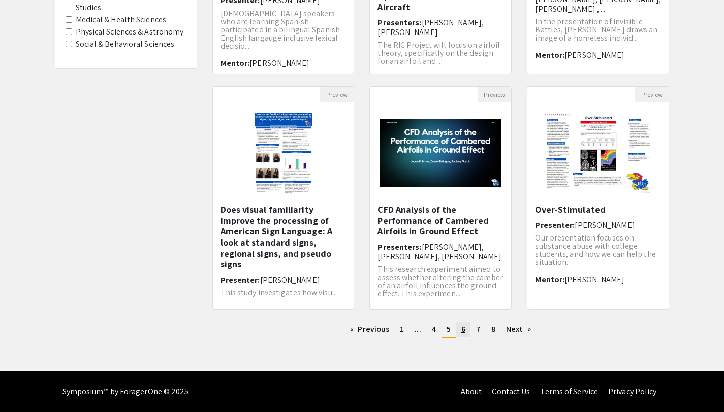
click at [464, 334] on span "6" at bounding box center [463, 329] width 4 height 11
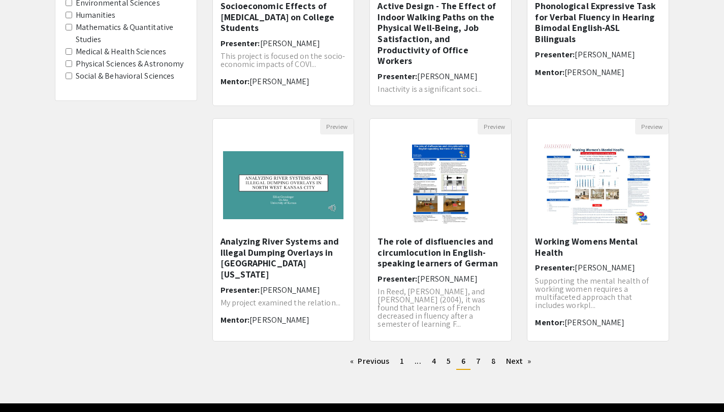
scroll to position [251, 0]
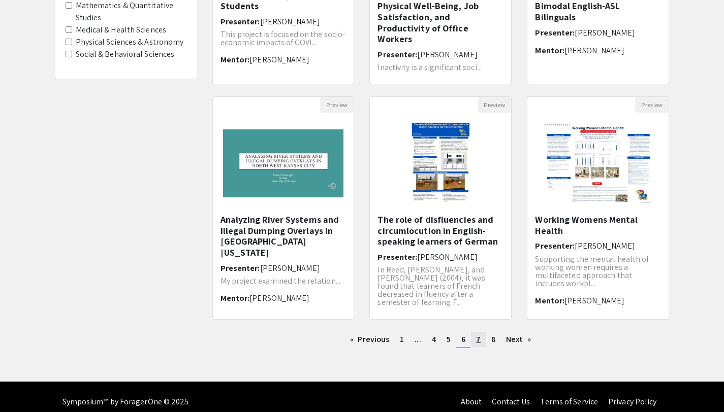
click at [478, 341] on span "7" at bounding box center [478, 339] width 5 height 11
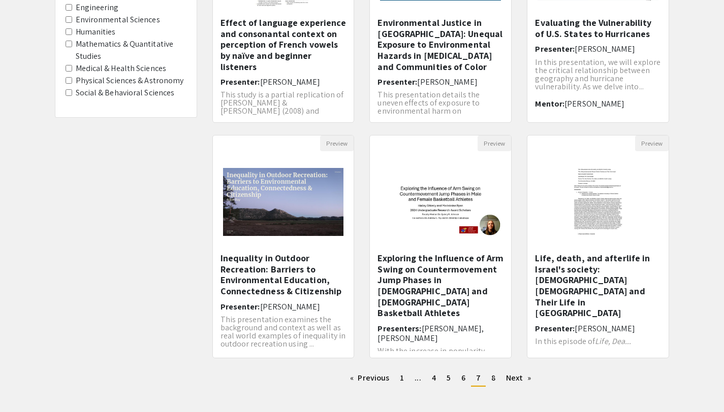
scroll to position [216, 0]
